Goal: Task Accomplishment & Management: Manage account settings

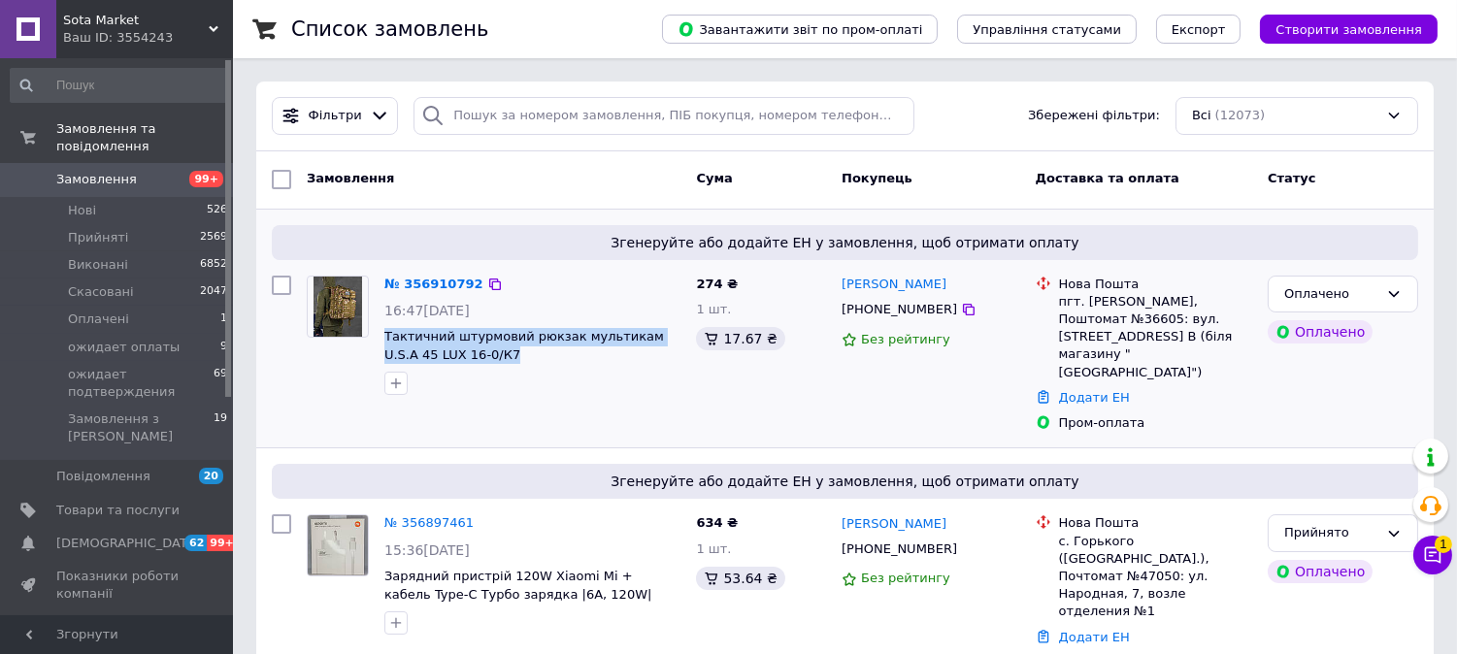
drag, startPoint x: 381, startPoint y: 326, endPoint x: 651, endPoint y: 353, distance: 271.2
click at [651, 353] on div "№ 356910792 16:47[DATE] Тактичний штурмовий рюкзак мультикам U.S.A 45 LUX 16-0/…" at bounding box center [533, 336] width 312 height 136
copy span "Тактичний штурмовий рюкзак мультикам U.S.A 45 LUX 16-0/К7"
click at [129, 502] on span "Товари та послуги" at bounding box center [117, 510] width 123 height 17
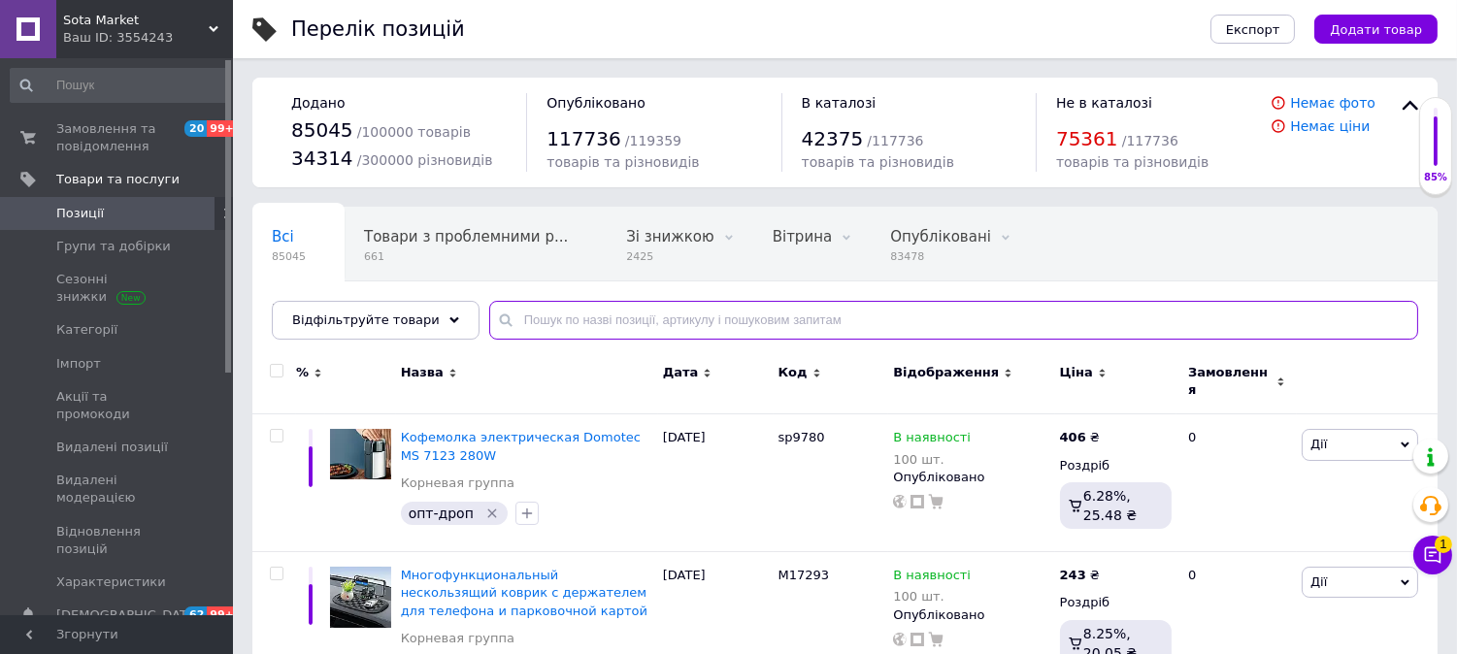
paste input "Тактичний штурмовий рюкзак мультикам U.S.A 45 LUX 16-0/К7"
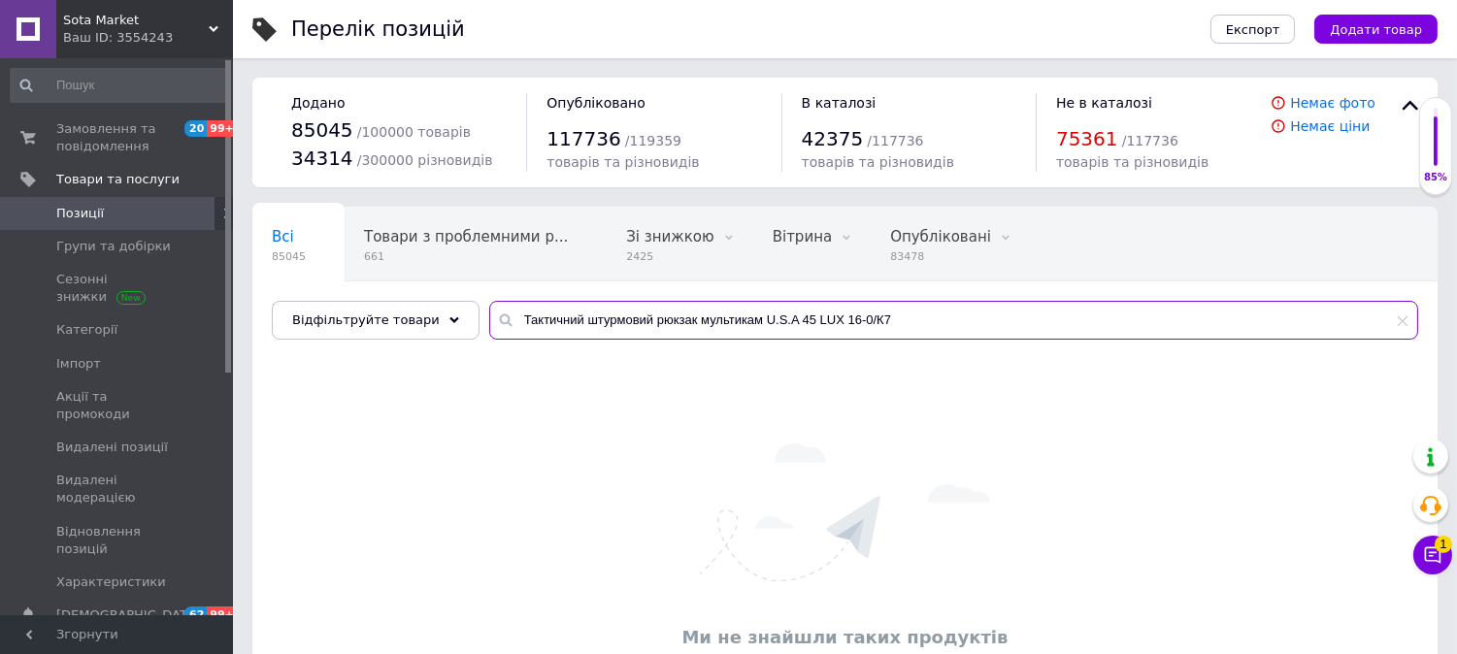
click at [903, 315] on input "Тактичний штурмовий рюкзак мультикам U.S.A 45 LUX 16-0/К7" at bounding box center [953, 320] width 929 height 39
drag, startPoint x: 742, startPoint y: 318, endPoint x: 474, endPoint y: 316, distance: 268.8
click at [489, 316] on div "Тактичний штурмовий рюкзак мультикам U.S.A 45 LUX 16-0/К" at bounding box center [953, 320] width 929 height 39
click at [700, 322] on input "U.S.A 45 LUX 16-0/К" at bounding box center [953, 320] width 929 height 39
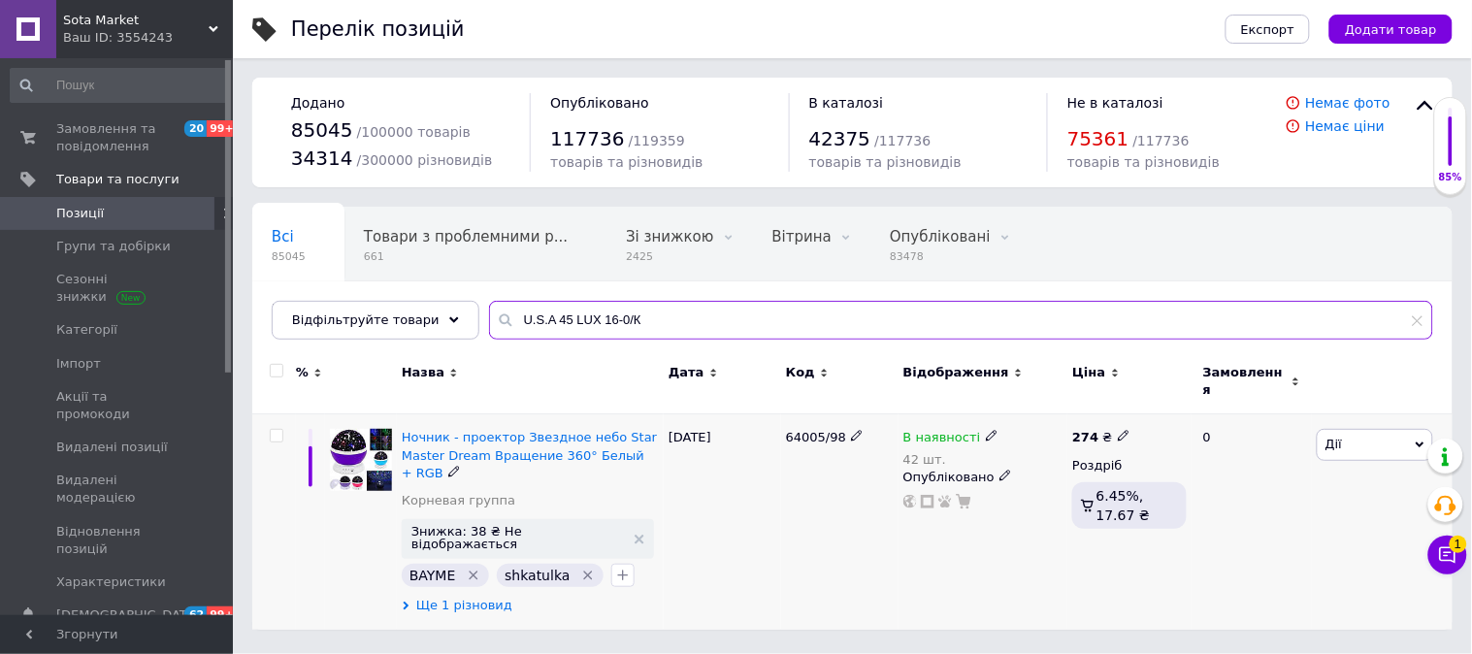
type input "U.S.A 45 LUX 16-0/К"
click at [482, 597] on span "Ще 1 різновид" at bounding box center [464, 605] width 96 height 17
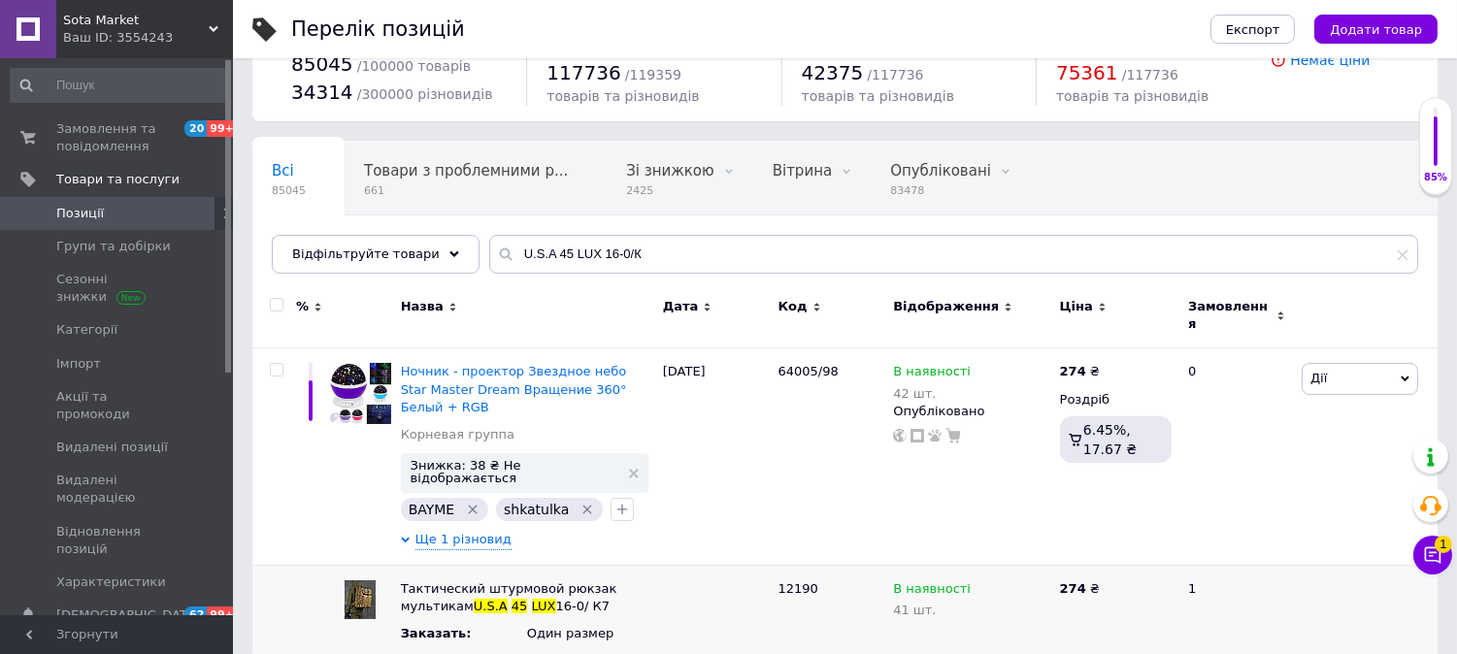
scroll to position [49, 0]
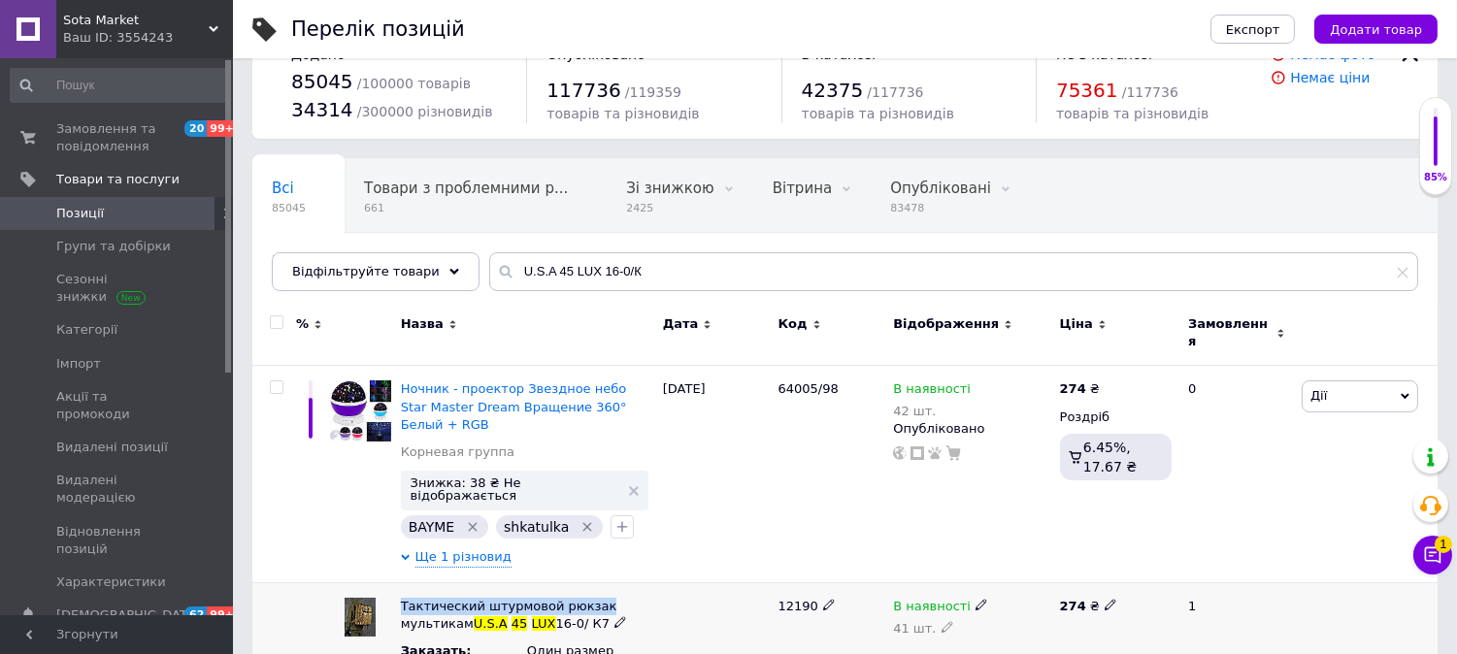
drag, startPoint x: 399, startPoint y: 560, endPoint x: 558, endPoint y: 571, distance: 159.5
click at [584, 582] on div "Тактический штурмовой рюкзак мультикам U.S.A 45 LUX 16-0/ К7 Заказать : Один ра…" at bounding box center [527, 628] width 262 height 92
click at [121, 142] on span "Замовлення та повідомлення" at bounding box center [117, 137] width 123 height 35
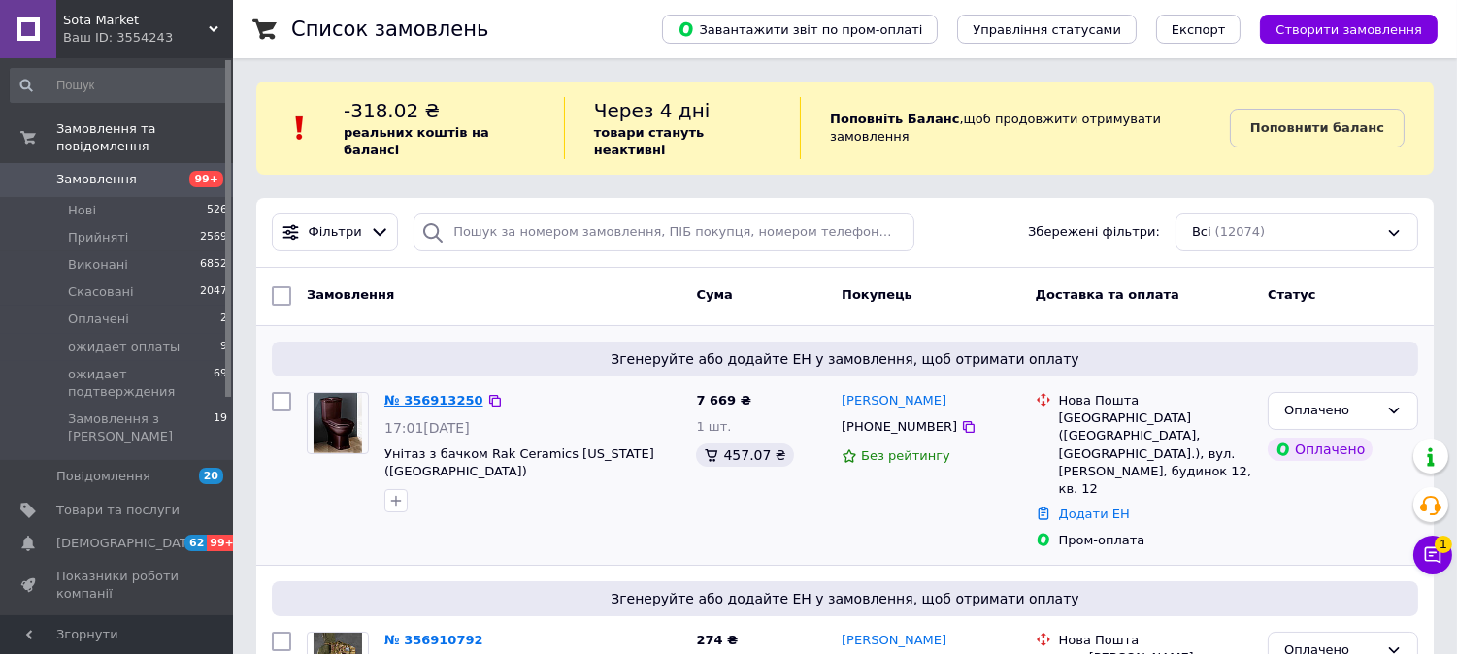
click at [440, 393] on link "№ 356913250" at bounding box center [433, 400] width 99 height 15
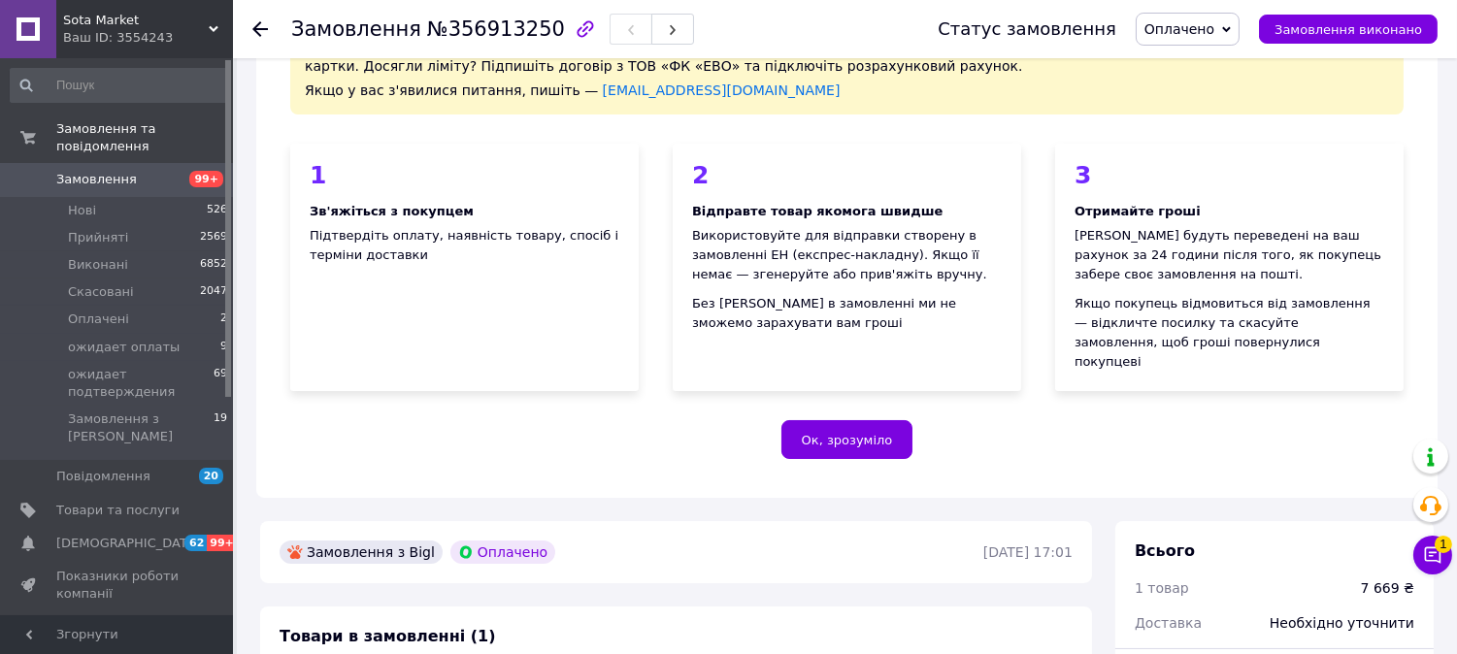
scroll to position [539, 0]
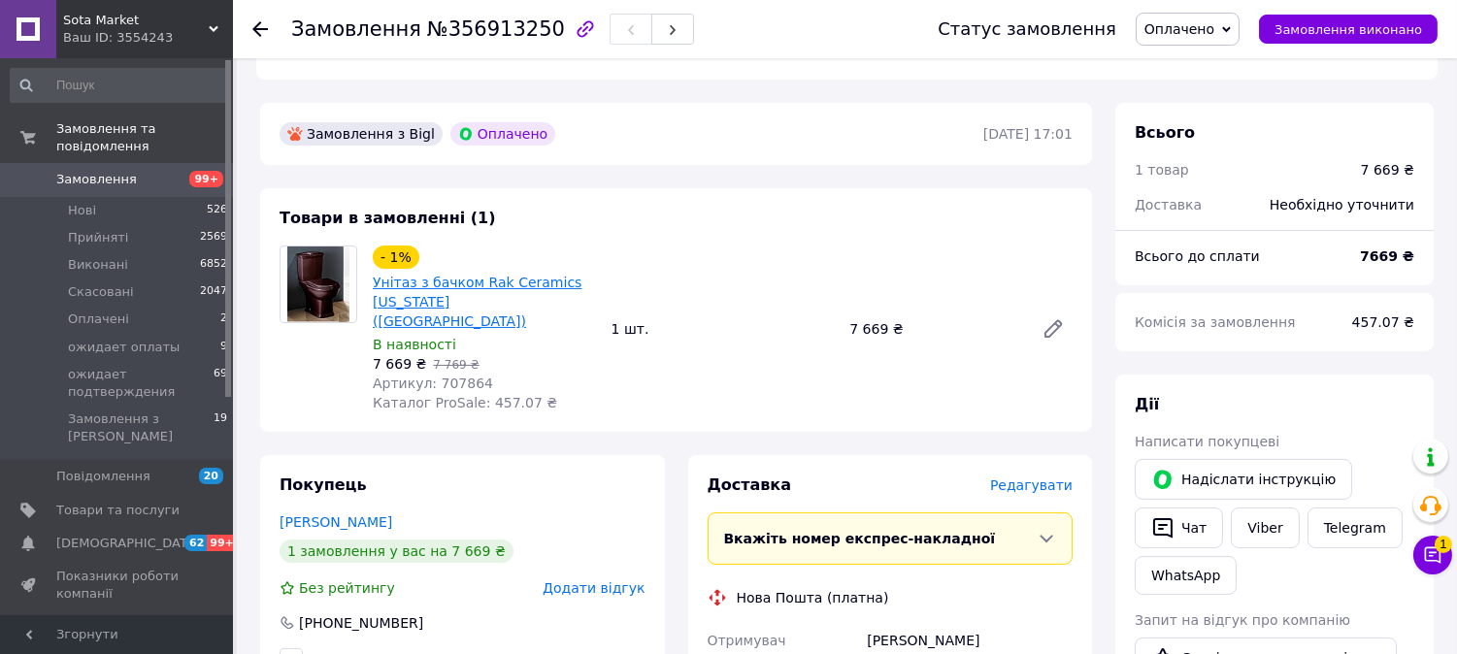
click at [499, 286] on link "Унітаз з бачком Rak Ceramics [US_STATE] ([GEOGRAPHIC_DATA])" at bounding box center [477, 302] width 209 height 54
